Goal: Task Accomplishment & Management: Complete application form

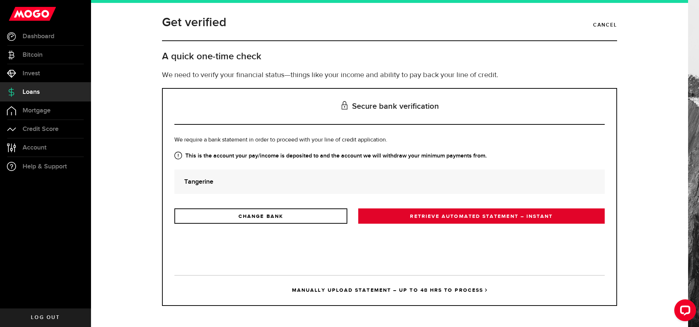
drag, startPoint x: 503, startPoint y: 217, endPoint x: 507, endPoint y: 204, distance: 13.8
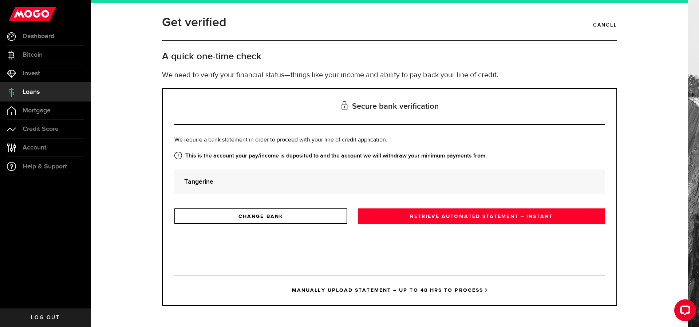
click at [502, 217] on link "RETRIEVE AUTOMATED STATEMENT – INSTANT" at bounding box center [481, 216] width 246 height 15
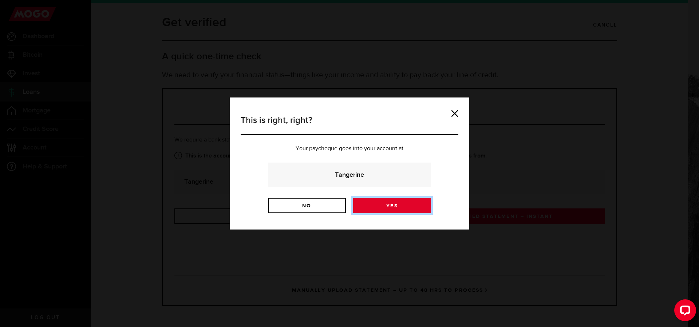
click at [391, 204] on link "Yes" at bounding box center [392, 205] width 78 height 15
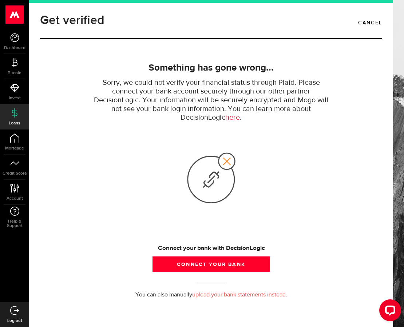
scroll to position [3, 0]
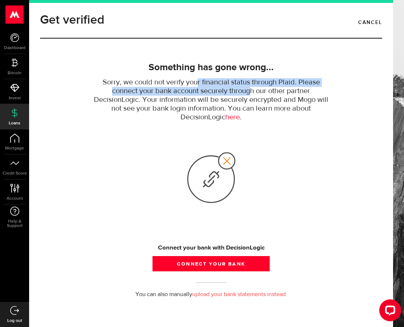
drag, startPoint x: 197, startPoint y: 83, endPoint x: 247, endPoint y: 88, distance: 50.4
click at [249, 88] on p "Sorry, we could not verify your financial status through Plaid. Please connect …" at bounding box center [211, 100] width 240 height 44
click at [247, 88] on p "Sorry, we could not verify your financial status through Plaid. Please connect …" at bounding box center [211, 100] width 240 height 44
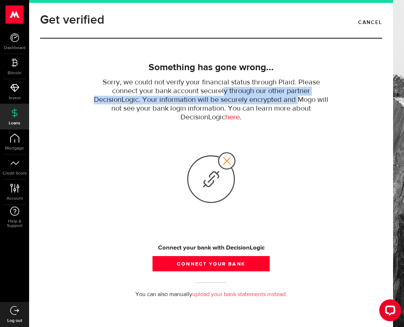
drag, startPoint x: 223, startPoint y: 92, endPoint x: 292, endPoint y: 102, distance: 69.9
click at [297, 102] on p "Sorry, we could not verify your financial status through Plaid. Please connect …" at bounding box center [211, 100] width 240 height 44
click at [291, 103] on p "Sorry, we could not verify your financial status through Plaid. Please connect …" at bounding box center [211, 100] width 240 height 44
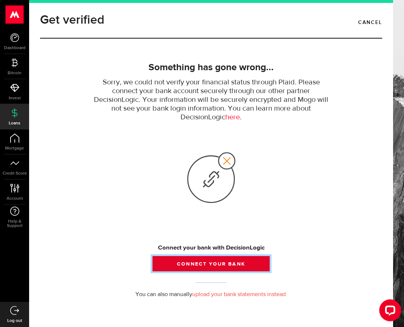
drag, startPoint x: 228, startPoint y: 260, endPoint x: 162, endPoint y: 260, distance: 65.5
click at [162, 260] on button "Connect your bank" at bounding box center [211, 263] width 117 height 15
